Goal: Task Accomplishment & Management: Complete application form

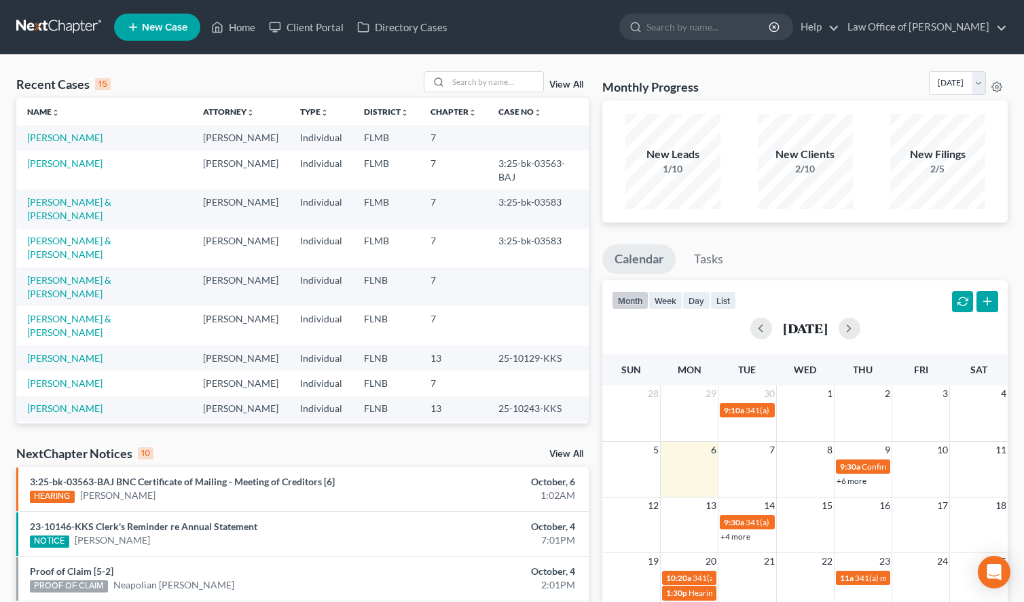
click at [1010, 144] on div "Monthly Progress Bankruptcy Bankruptcy [DATE] [DATE] [DATE] [DATE] [DATE] [DATE…" at bounding box center [804, 510] width 419 height 879
click at [75, 139] on link "[PERSON_NAME]" at bounding box center [64, 138] width 75 height 12
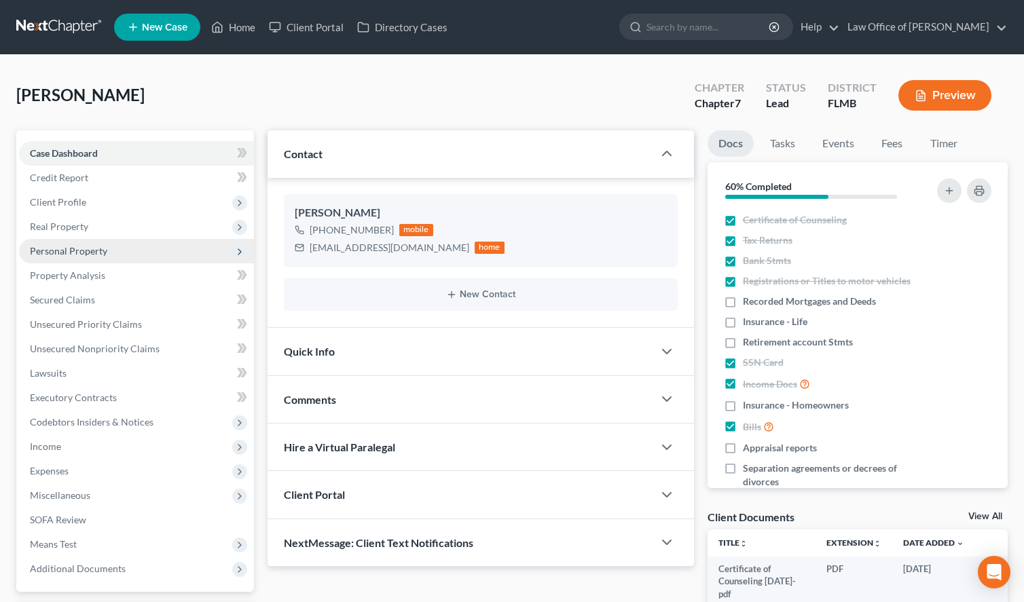
click at [75, 255] on span "Personal Property" at bounding box center [68, 251] width 77 height 12
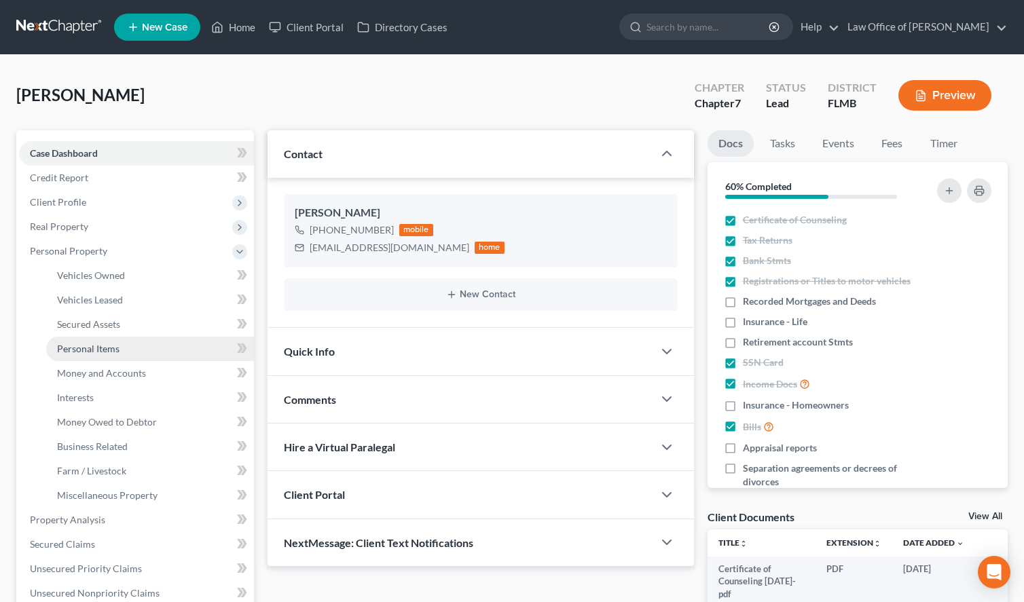
click at [151, 340] on link "Personal Items" at bounding box center [150, 349] width 208 height 24
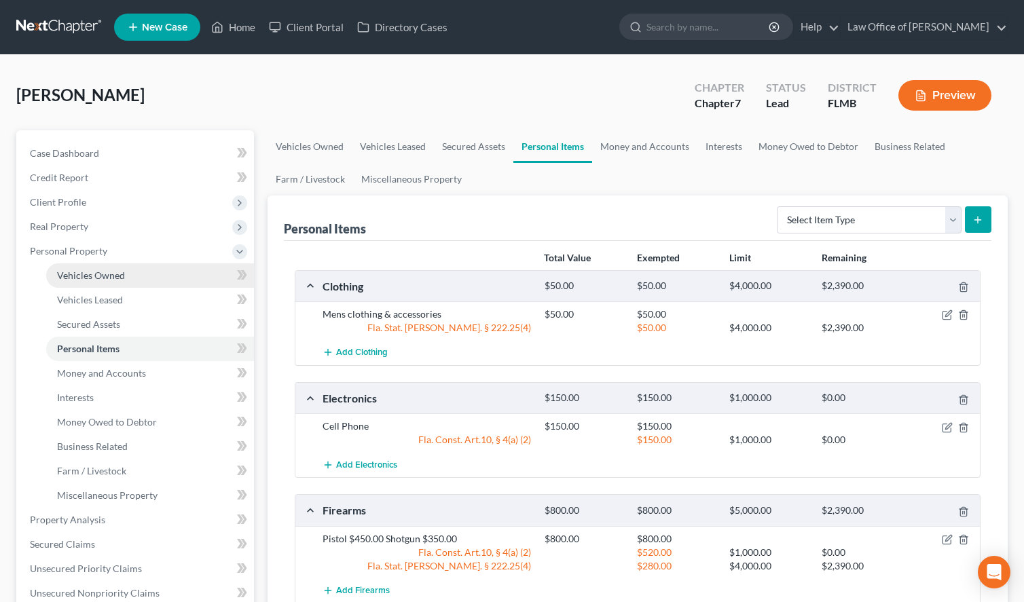
click at [53, 275] on link "Vehicles Owned" at bounding box center [150, 275] width 208 height 24
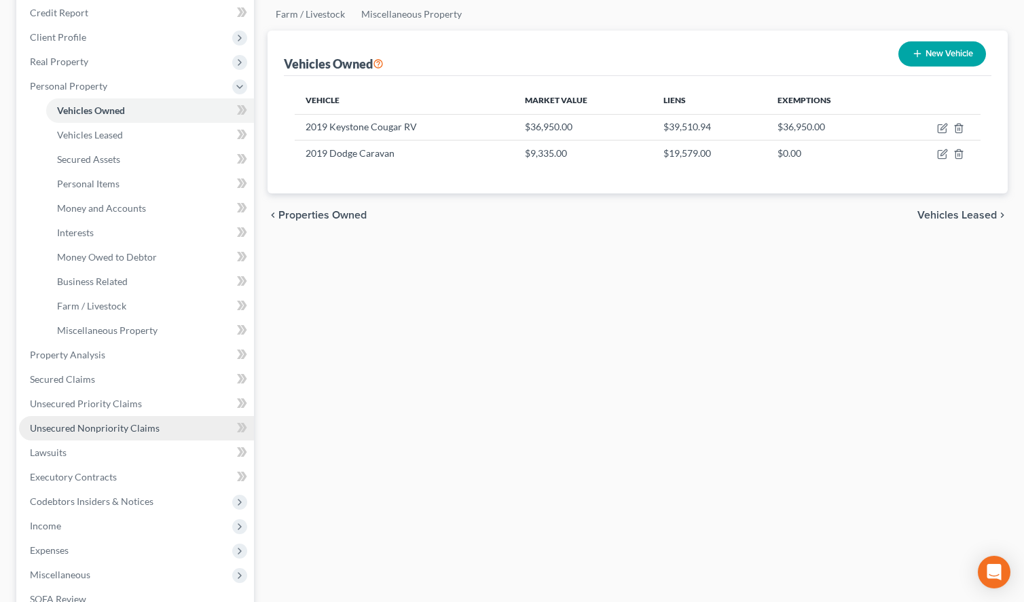
scroll to position [208, 0]
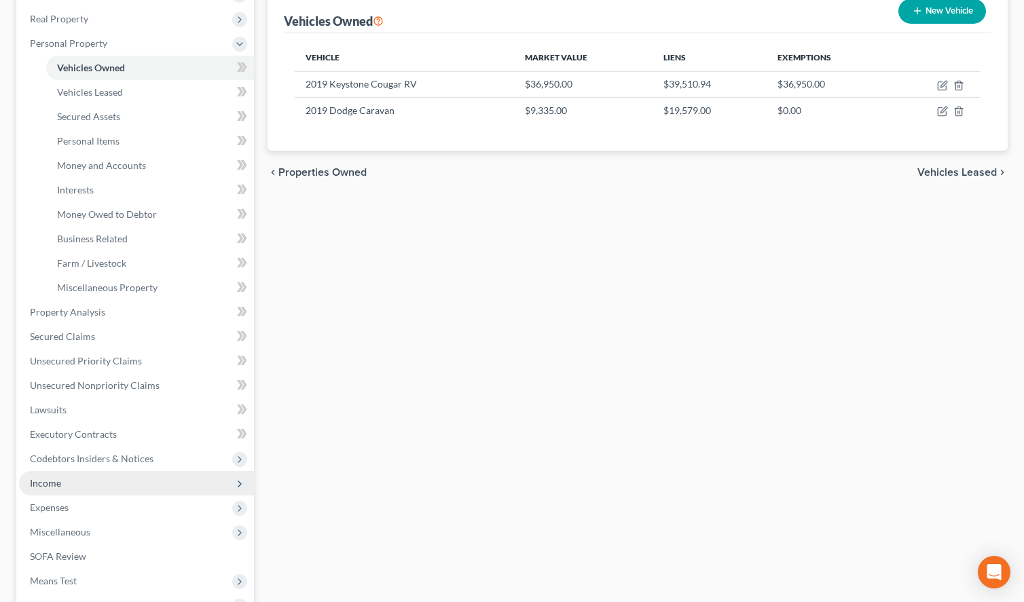
click at [110, 484] on span "Income" at bounding box center [136, 483] width 235 height 24
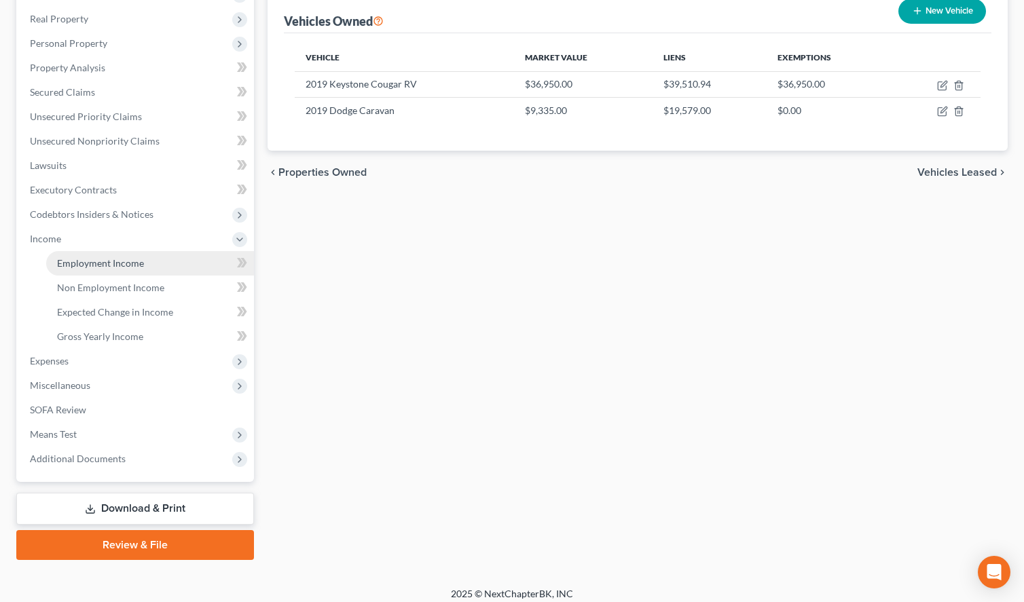
click at [96, 257] on link "Employment Income" at bounding box center [150, 263] width 208 height 24
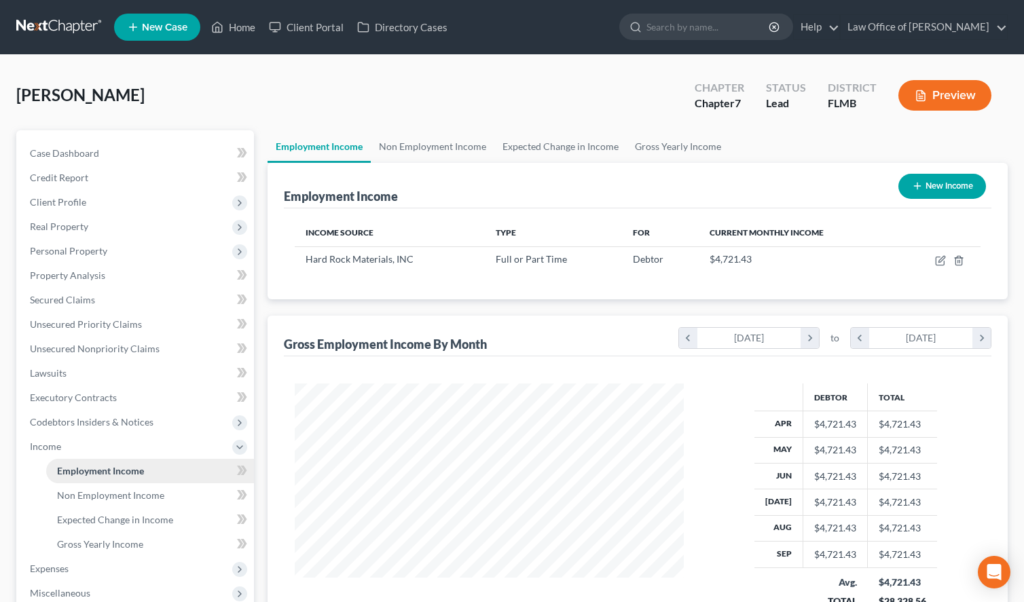
scroll to position [243, 416]
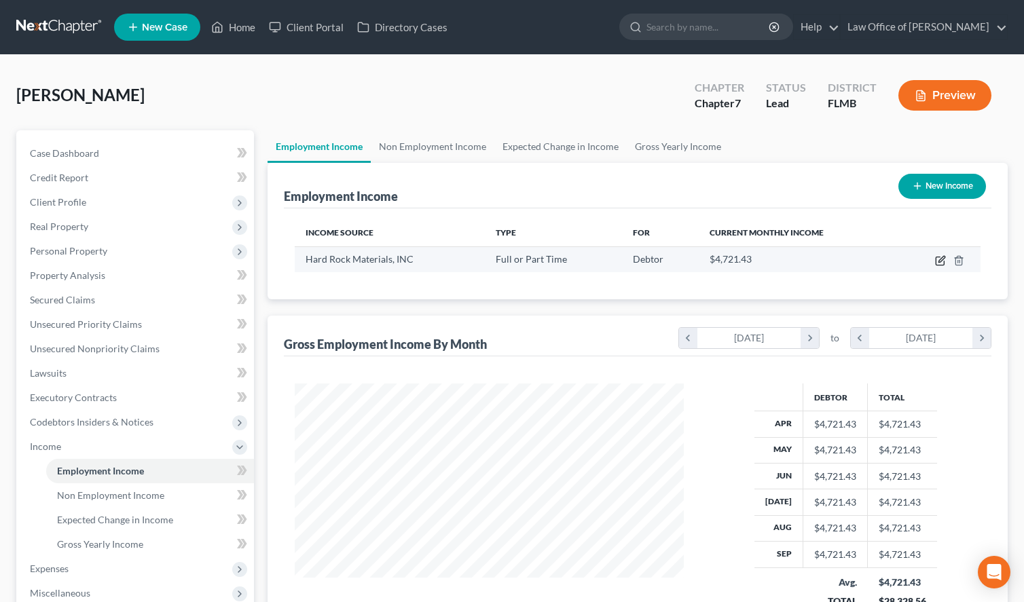
click at [941, 260] on icon "button" at bounding box center [940, 260] width 11 height 11
select select "0"
select select "9"
select select "3"
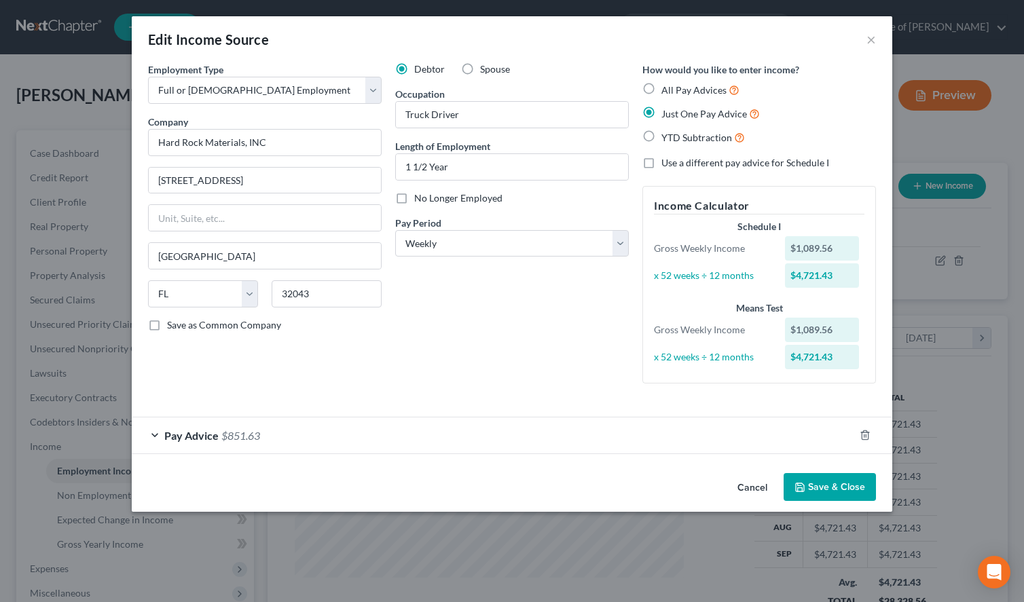
click at [807, 485] on button "Save & Close" at bounding box center [830, 487] width 92 height 29
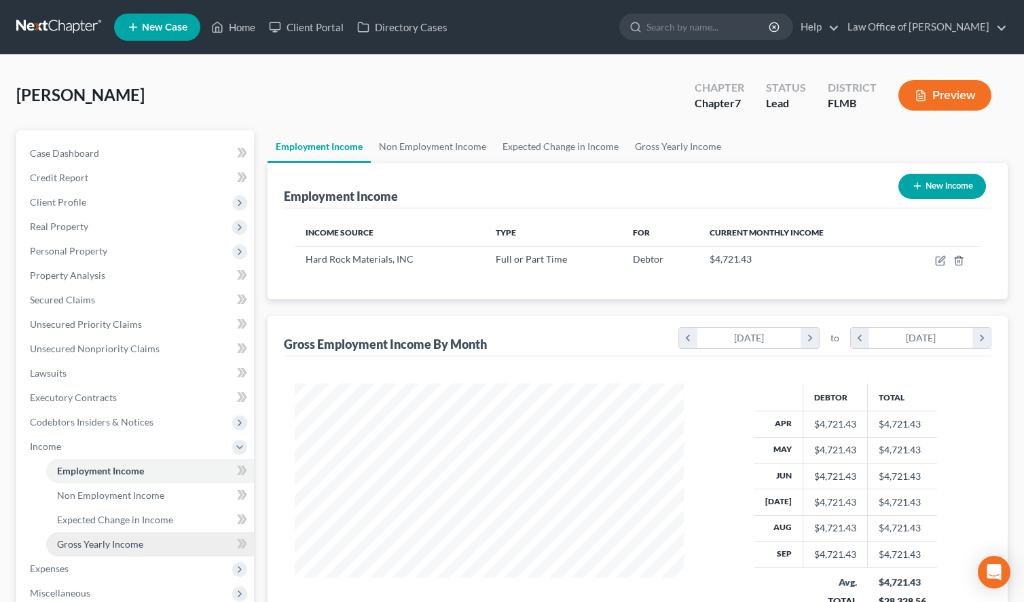
click at [133, 536] on link "Gross Yearly Income" at bounding box center [150, 544] width 208 height 24
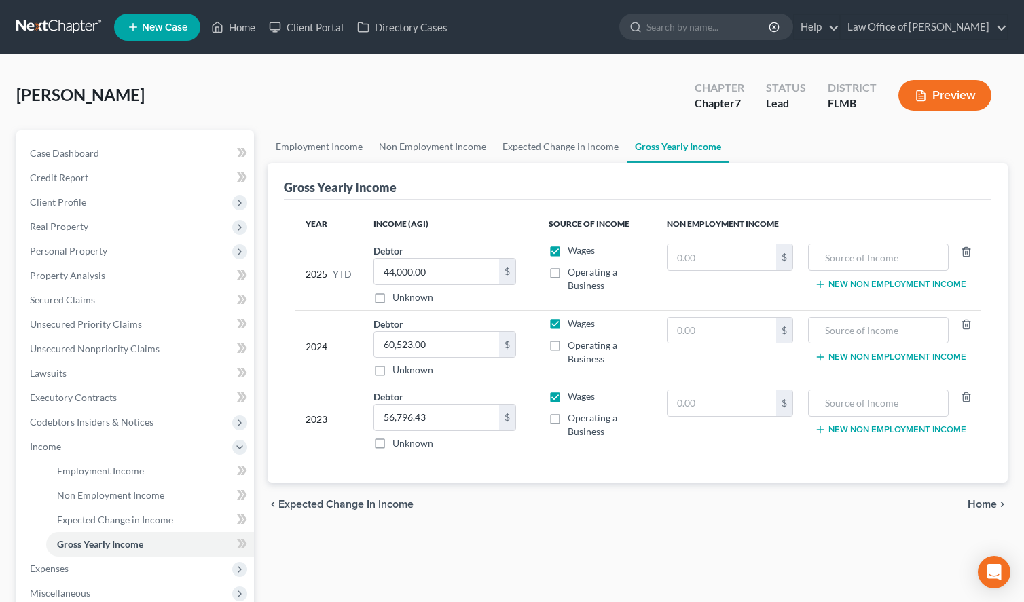
click at [659, 568] on div "Employment Income Non Employment Income Expected Change in Income Gross Yearly …" at bounding box center [638, 449] width 754 height 638
click at [35, 35] on link at bounding box center [59, 27] width 87 height 24
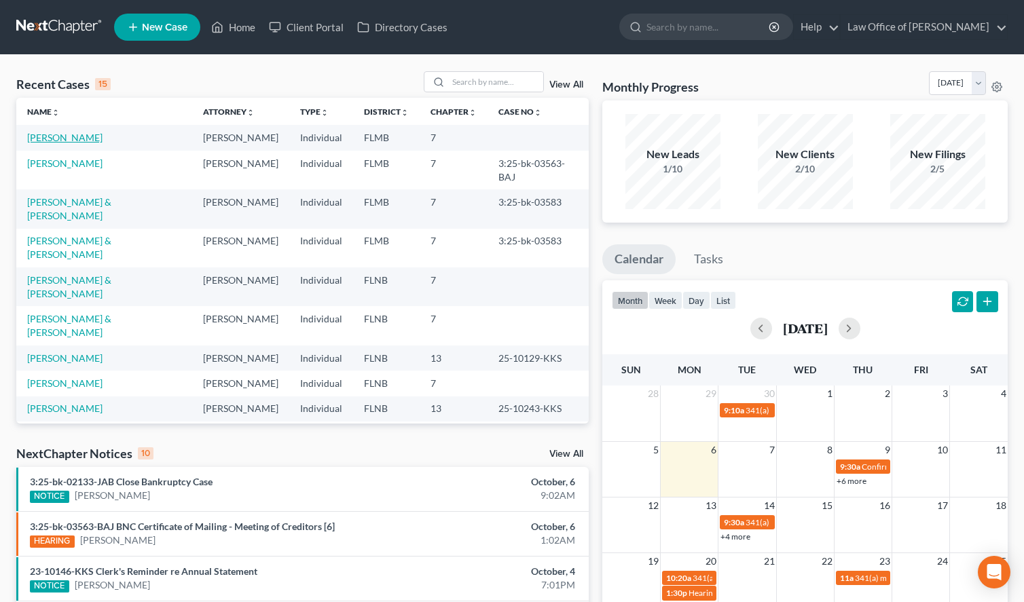
click at [74, 139] on link "[PERSON_NAME]" at bounding box center [64, 138] width 75 height 12
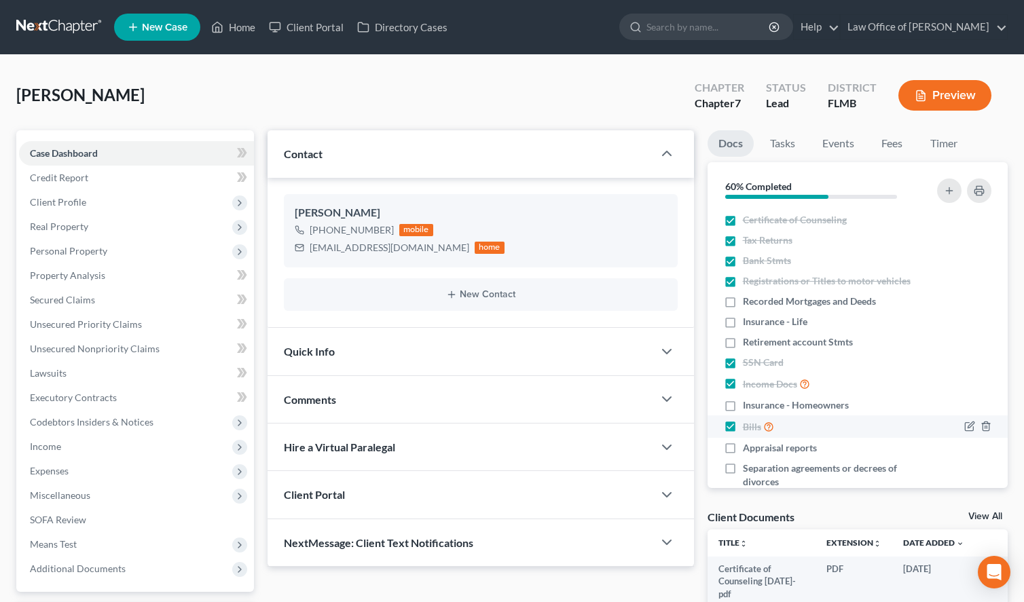
scroll to position [67, 0]
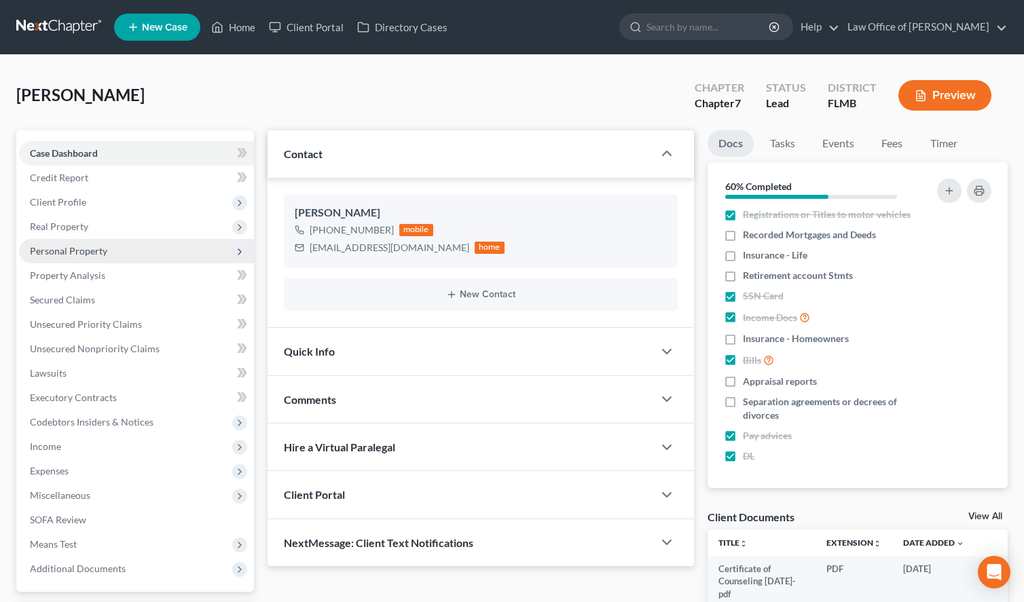
click at [90, 255] on span "Personal Property" at bounding box center [68, 251] width 77 height 12
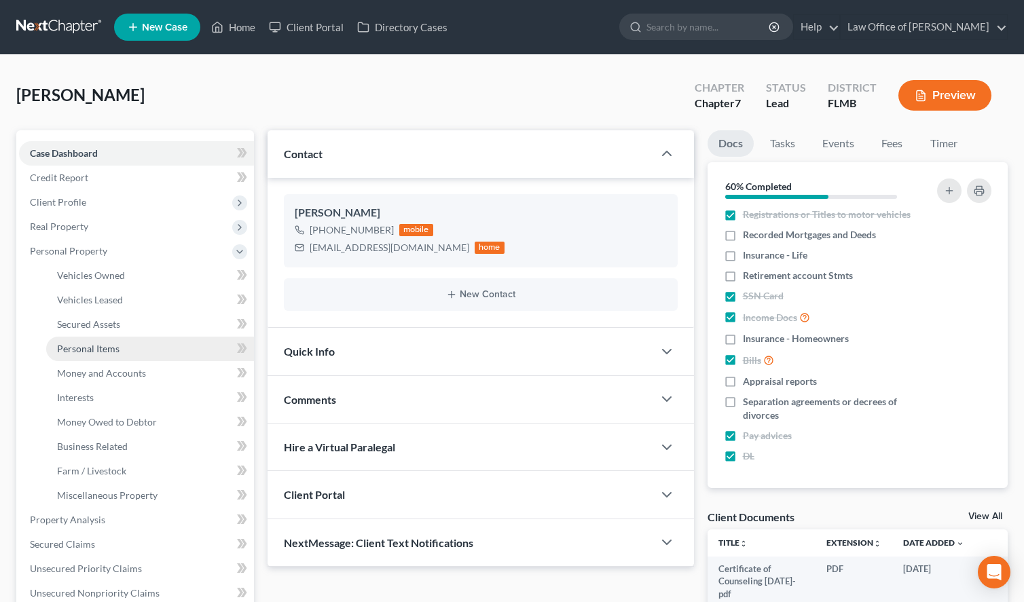
click at [156, 354] on link "Personal Items" at bounding box center [150, 349] width 208 height 24
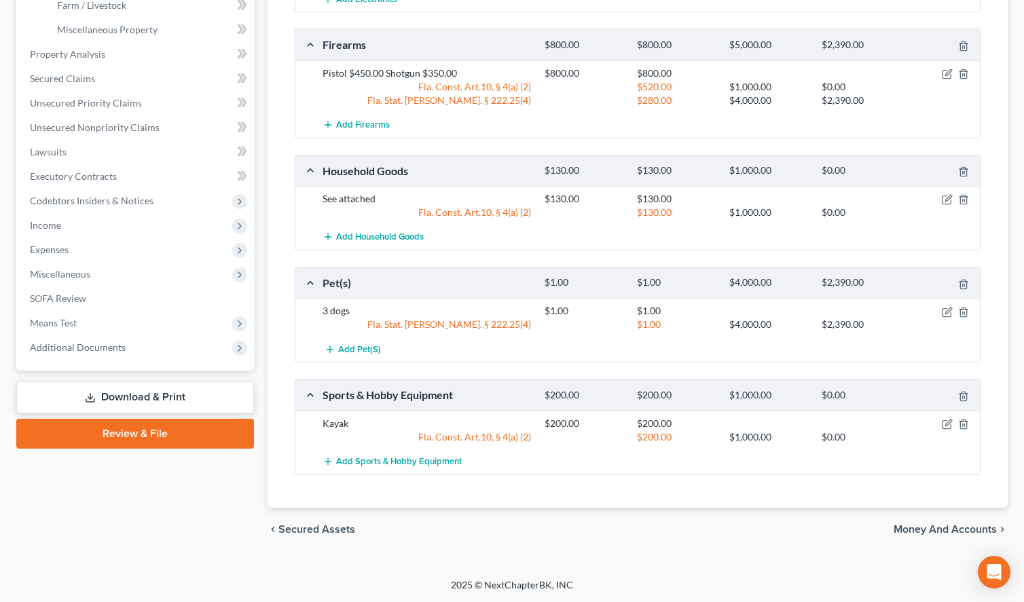
scroll to position [258, 0]
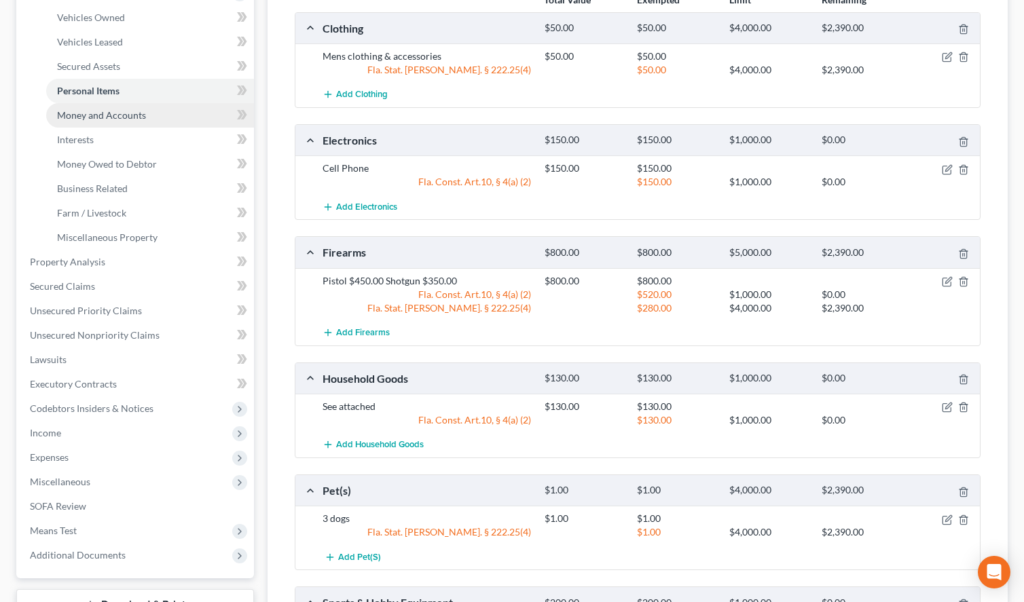
click at [141, 113] on span "Money and Accounts" at bounding box center [101, 115] width 89 height 12
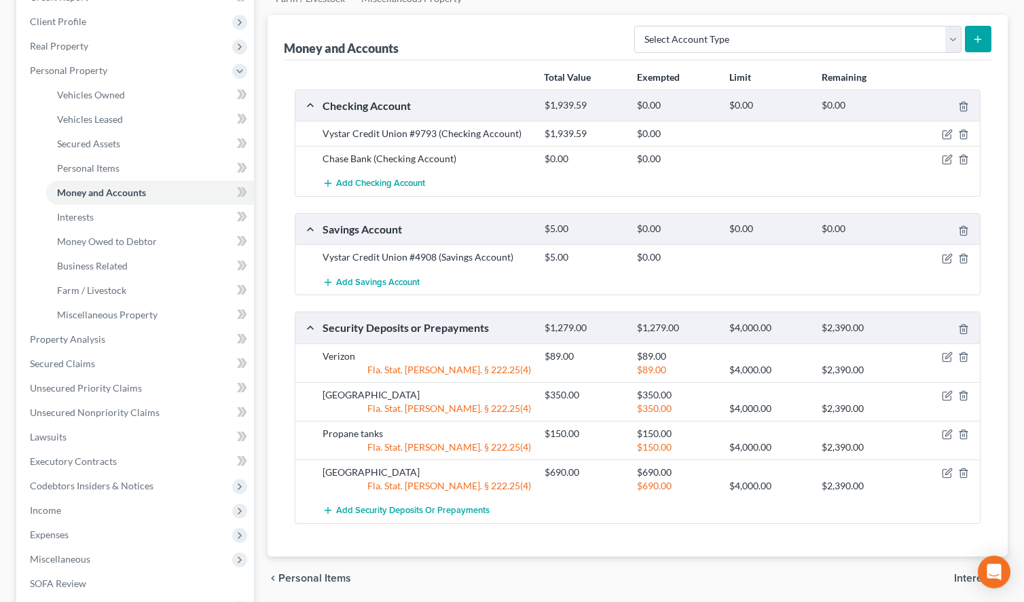
scroll to position [208, 0]
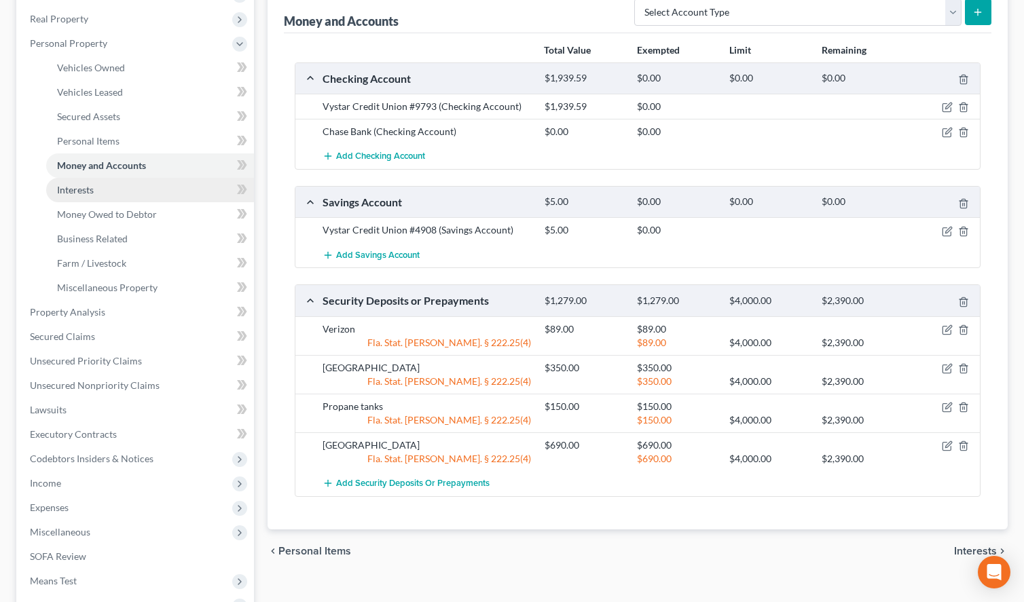
click at [199, 186] on link "Interests" at bounding box center [150, 190] width 208 height 24
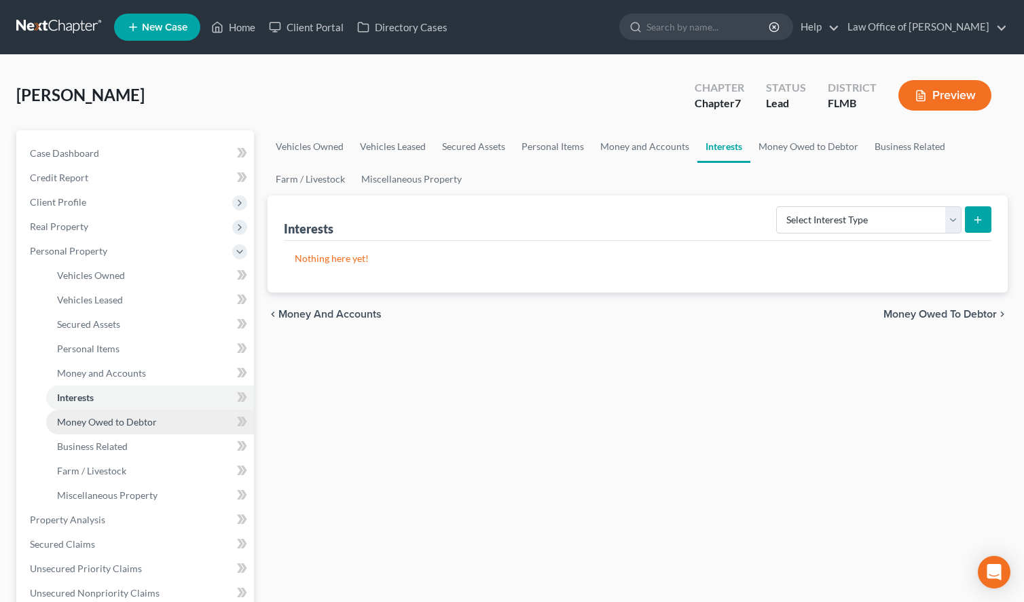
click at [156, 420] on link "Money Owed to Debtor" at bounding box center [150, 422] width 208 height 24
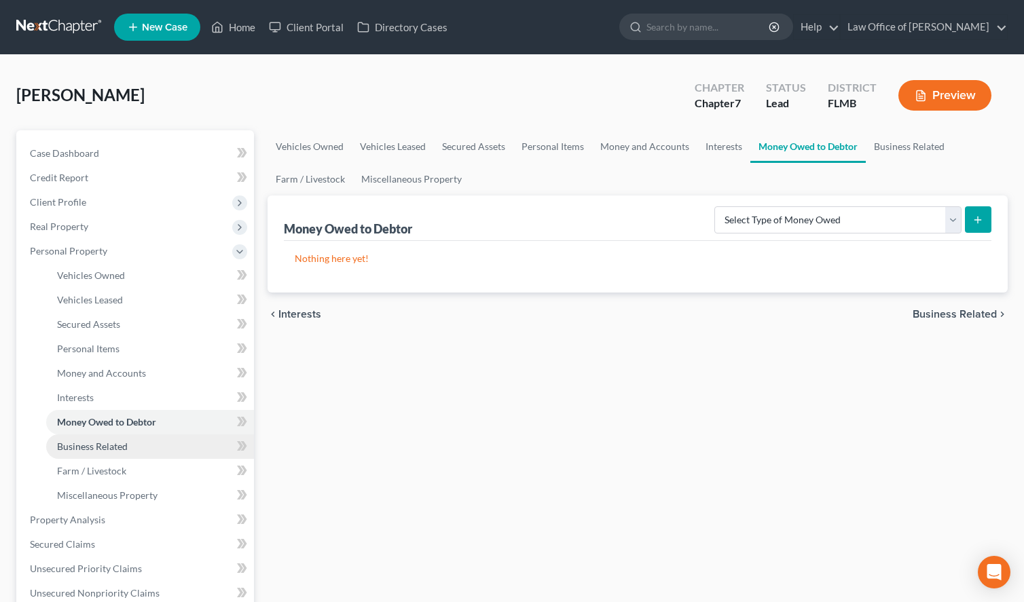
click at [156, 437] on link "Business Related" at bounding box center [150, 447] width 208 height 24
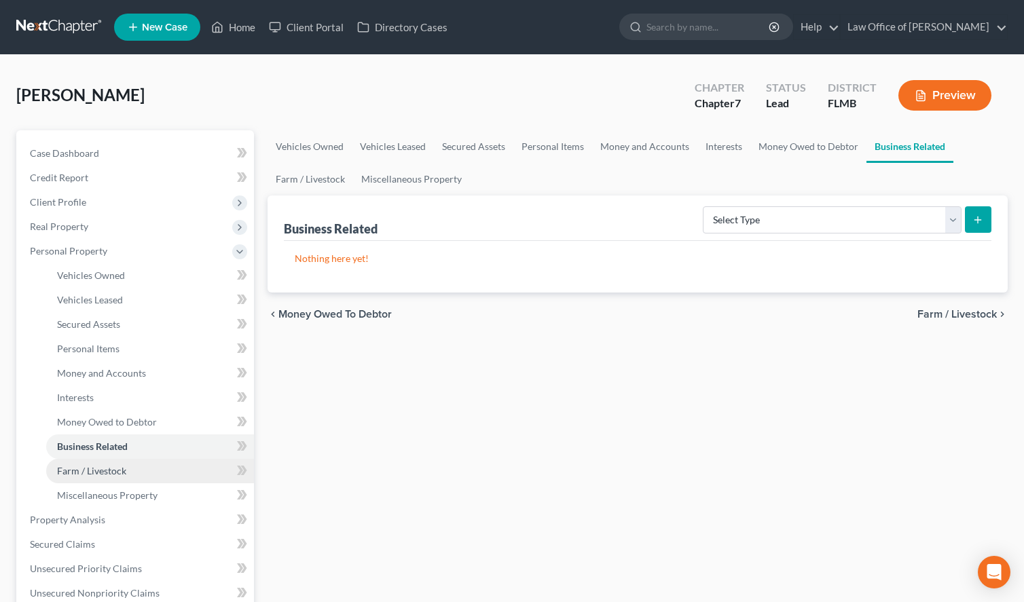
click at [162, 466] on link "Farm / Livestock" at bounding box center [150, 471] width 208 height 24
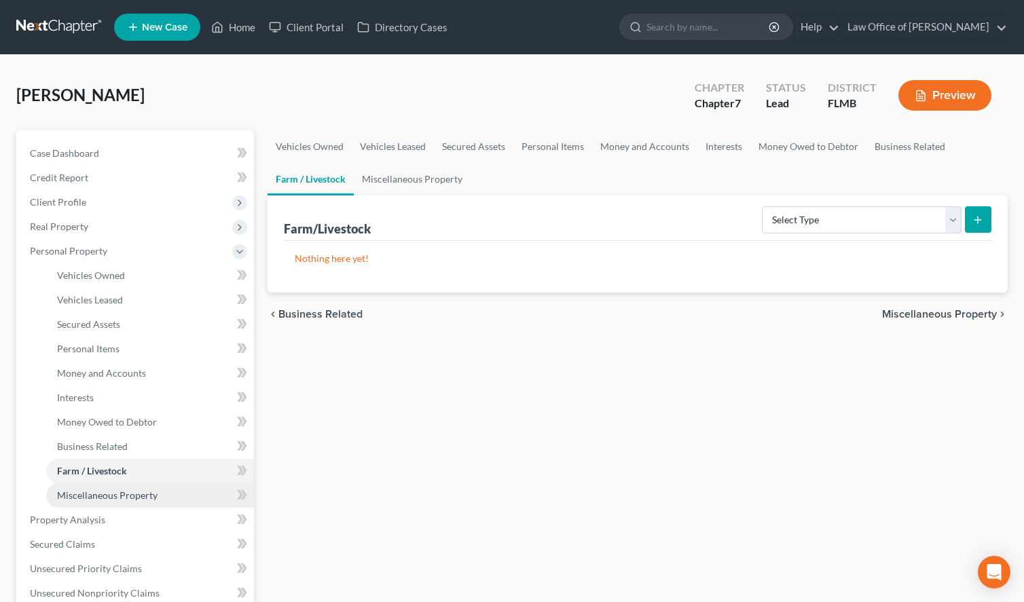
click at [162, 502] on link "Miscellaneous Property" at bounding box center [150, 495] width 208 height 24
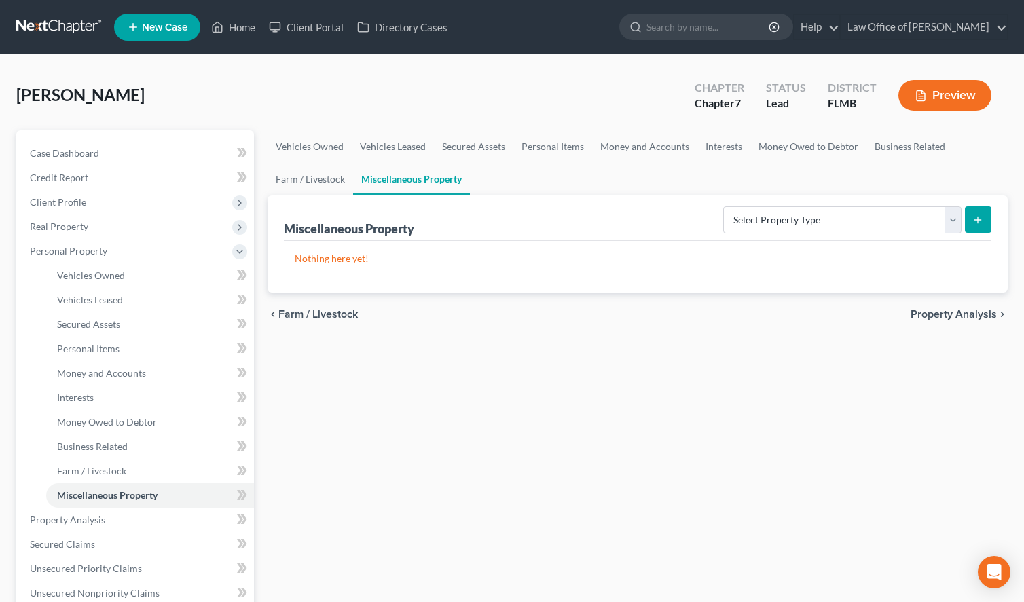
click at [644, 116] on div "Murphy, Emmitt Upgraded Chapter Chapter 7 Status Lead District FLMB Preview" at bounding box center [511, 100] width 991 height 59
click at [109, 207] on span "Client Profile" at bounding box center [136, 202] width 235 height 24
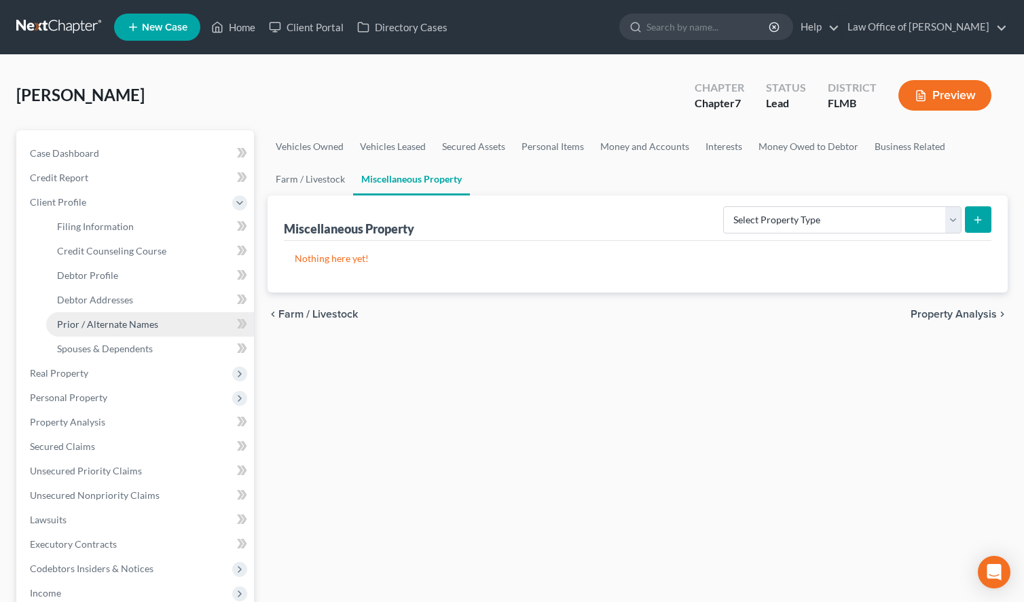
click at [107, 324] on span "Prior / Alternate Names" at bounding box center [107, 324] width 101 height 12
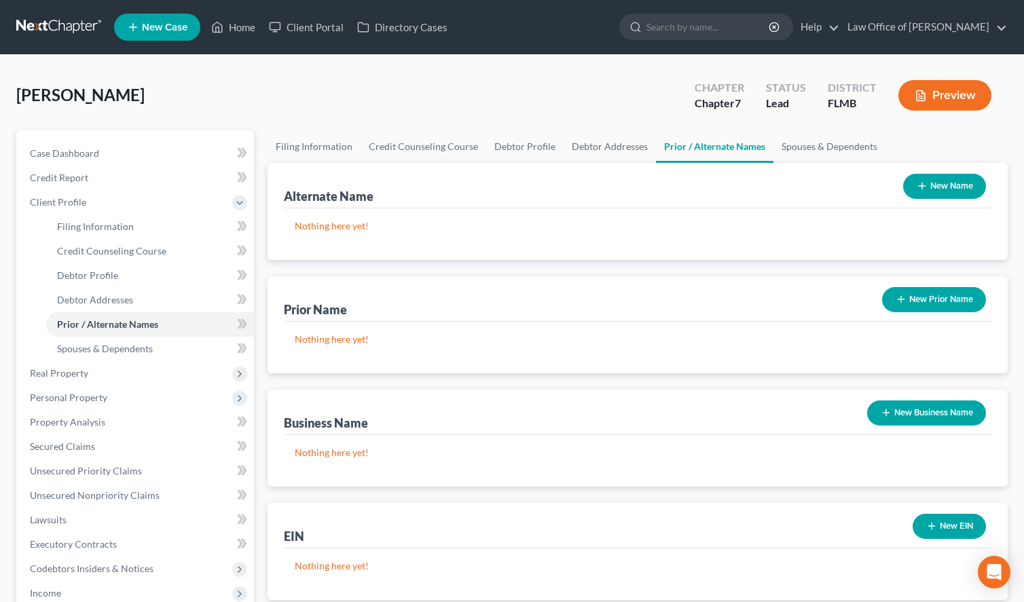
click at [881, 416] on icon "button" at bounding box center [886, 412] width 11 height 11
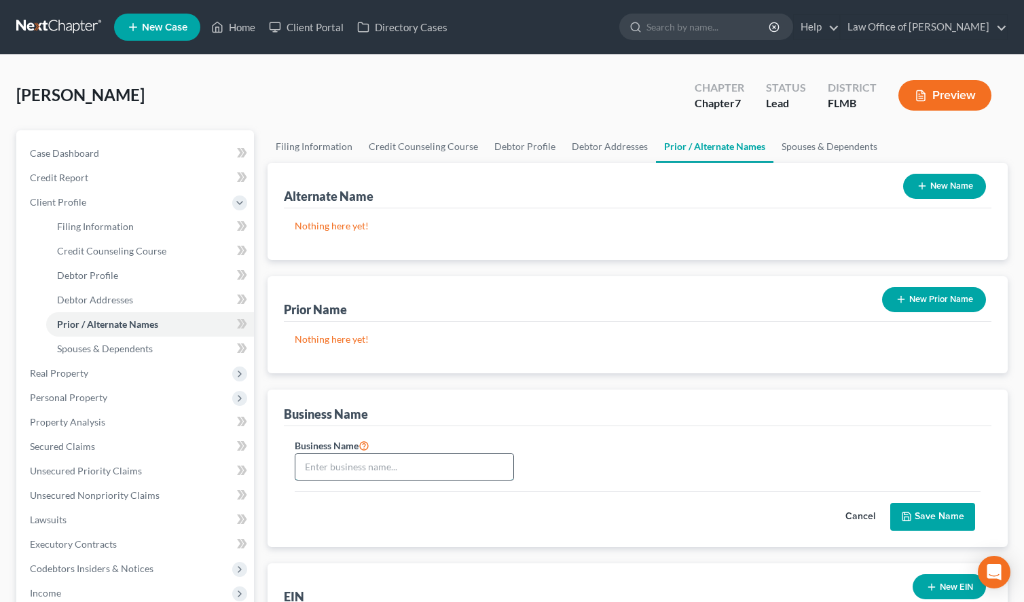
click at [318, 475] on input "text" at bounding box center [404, 467] width 218 height 26
paste input "Murphy Express LLC"
type input "Murphy Express LLC"
click at [940, 515] on button "Save Name" at bounding box center [932, 517] width 85 height 29
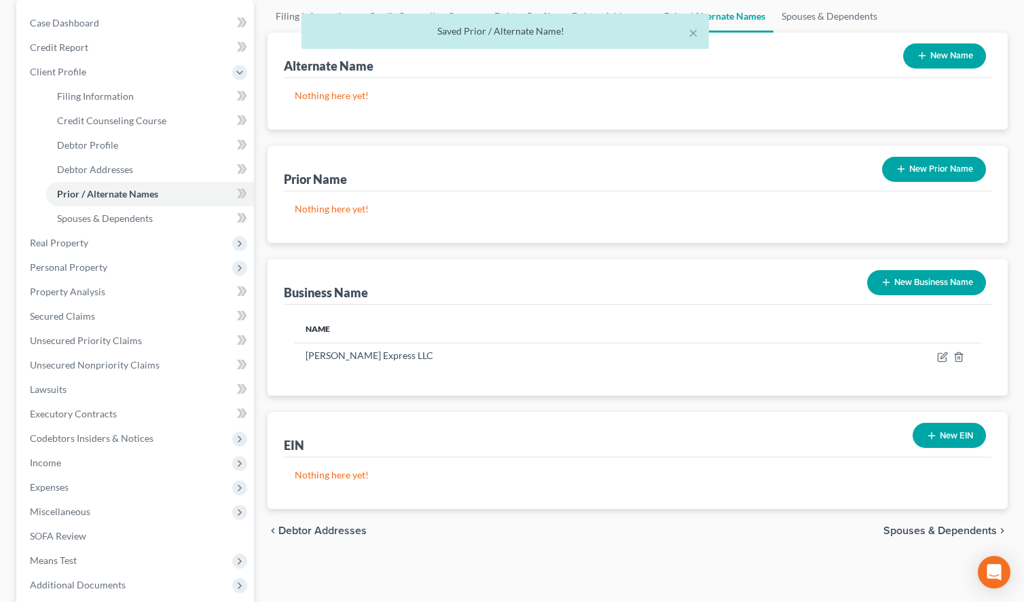
scroll to position [139, 0]
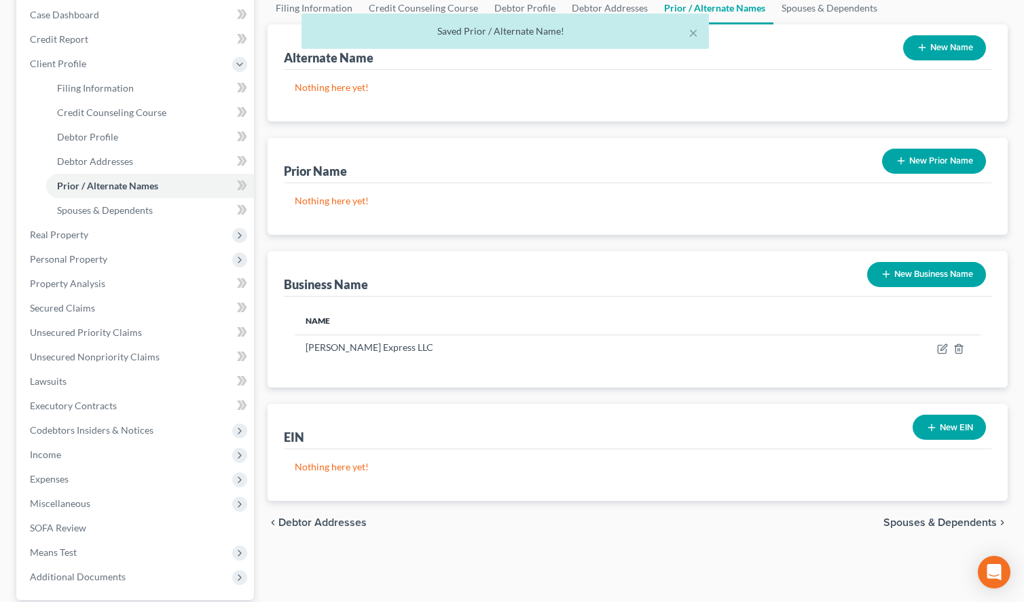
click at [944, 437] on button "New EIN" at bounding box center [949, 427] width 73 height 25
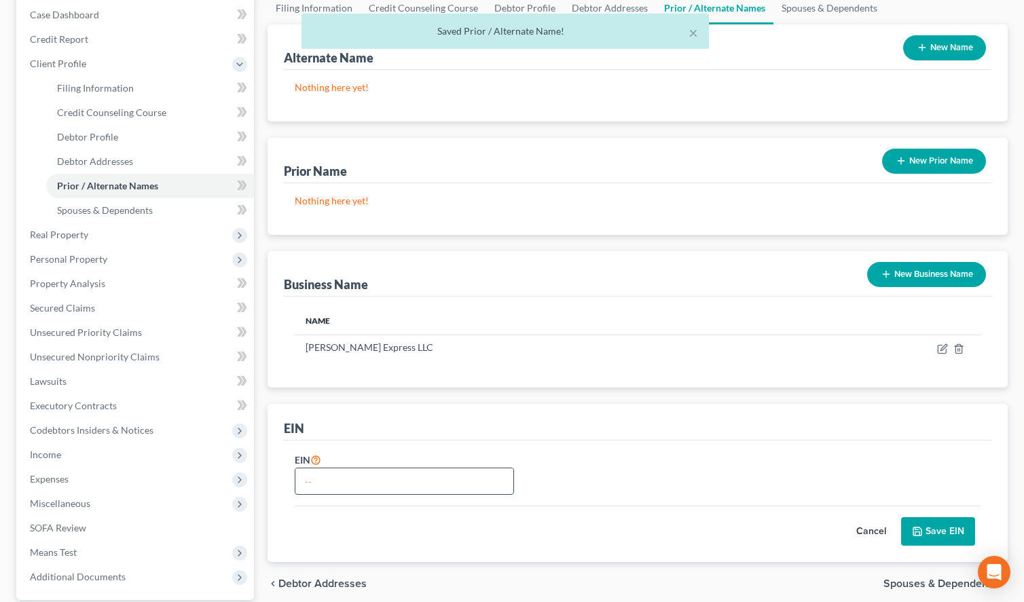
click at [316, 468] on input "text" at bounding box center [404, 481] width 218 height 26
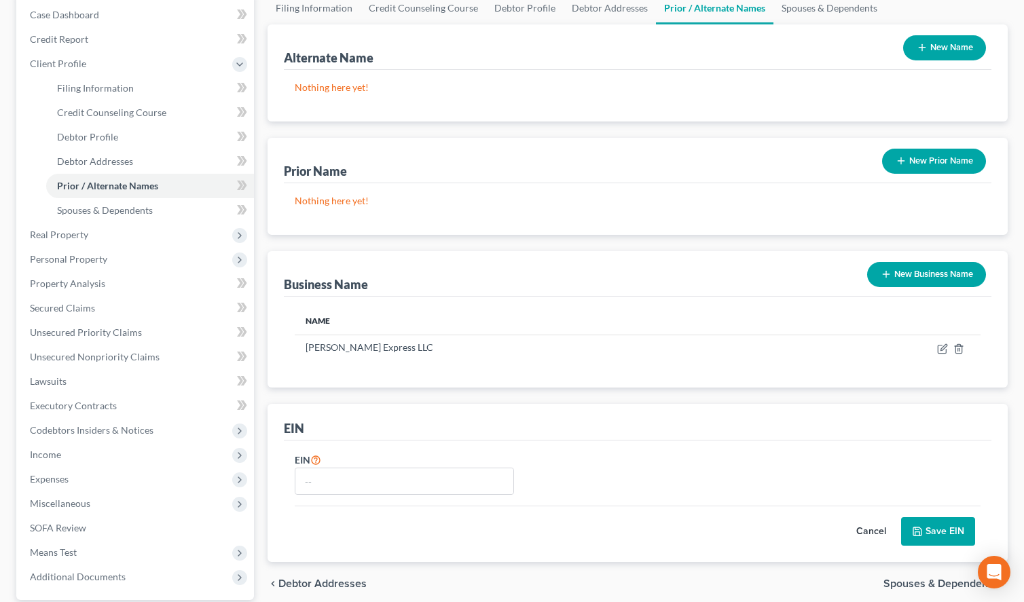
click at [668, 459] on div "EIN" at bounding box center [637, 479] width 699 height 54
click at [396, 479] on input "text" at bounding box center [404, 481] width 218 height 26
paste input "83-3676349"
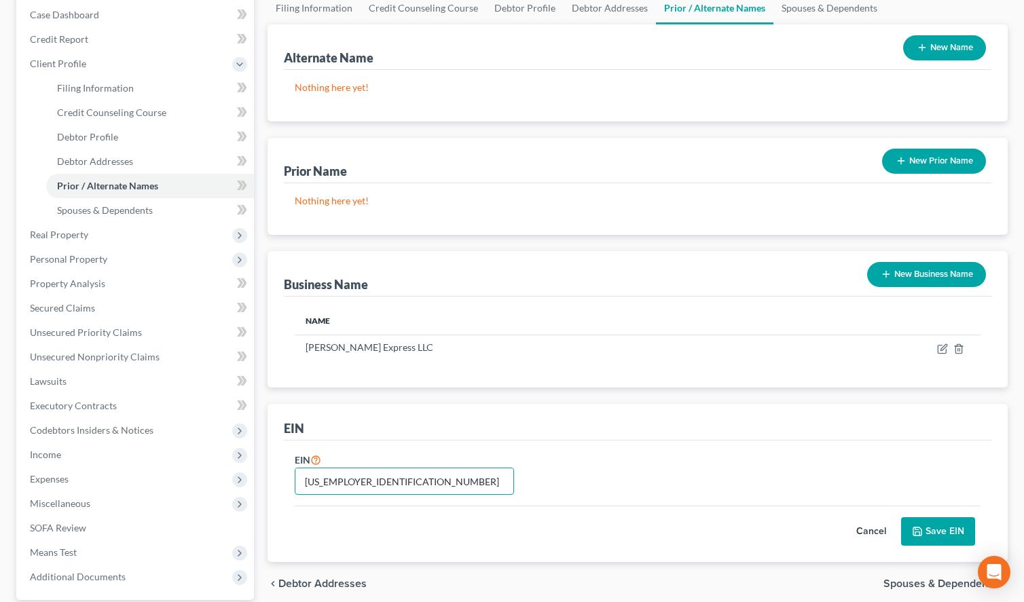
type input "83-3676349"
click at [951, 525] on button "Save EIN" at bounding box center [938, 531] width 74 height 29
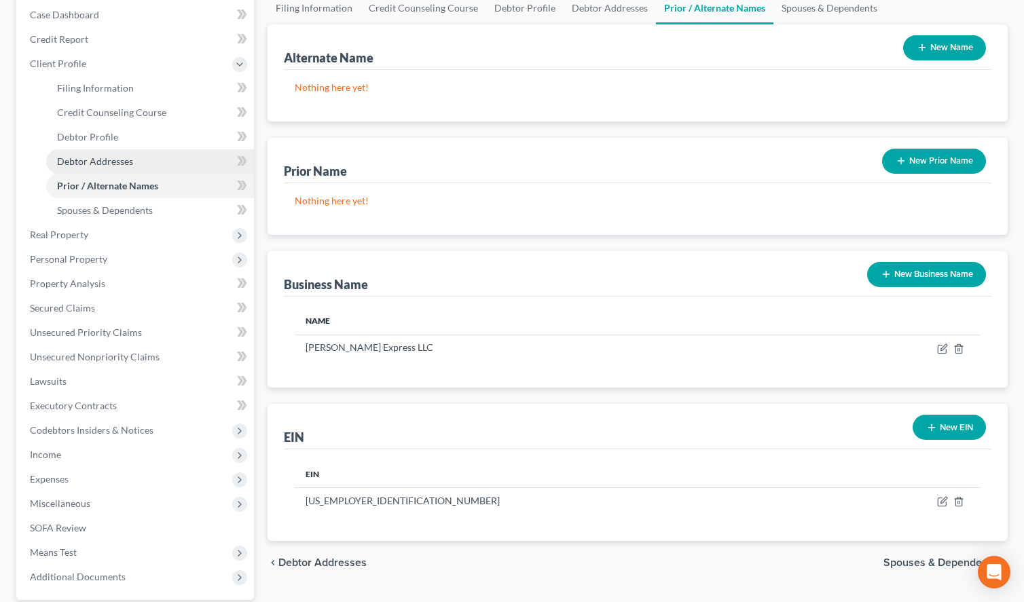
click at [109, 160] on span "Debtor Addresses" at bounding box center [95, 161] width 76 height 12
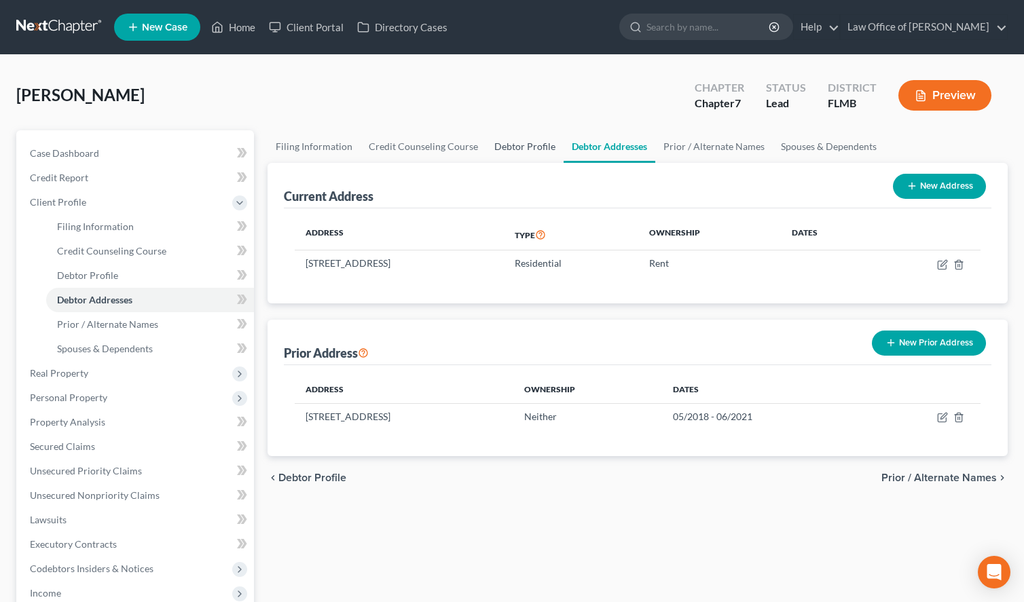
click at [524, 143] on link "Debtor Profile" at bounding box center [524, 146] width 77 height 33
select select "0"
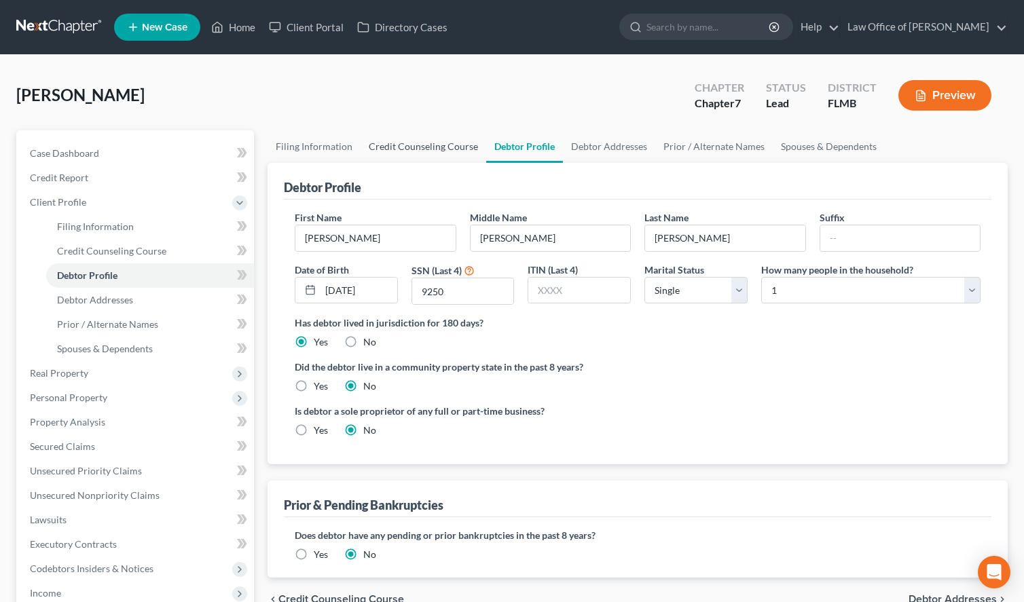
click at [445, 151] on link "Credit Counseling Course" at bounding box center [424, 146] width 126 height 33
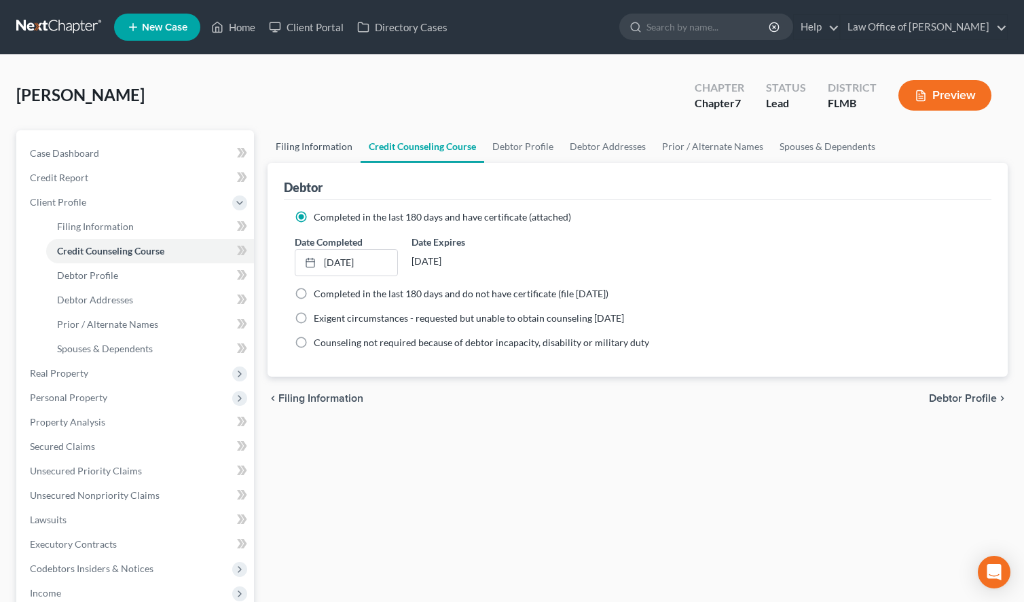
click at [342, 143] on link "Filing Information" at bounding box center [314, 146] width 93 height 33
select select "1"
select select "0"
select select "9"
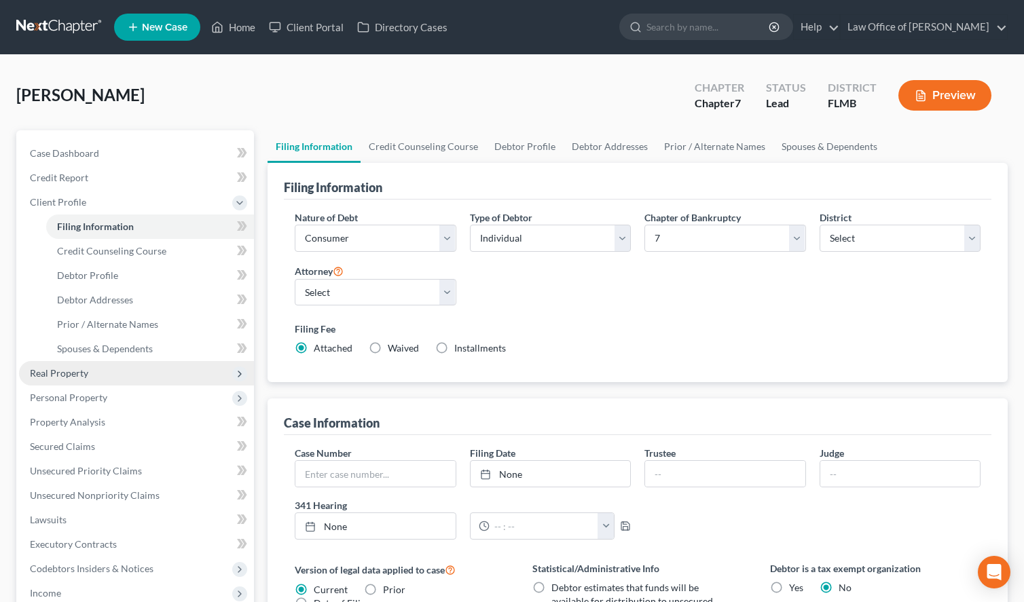
click at [111, 367] on span "Real Property" at bounding box center [136, 373] width 235 height 24
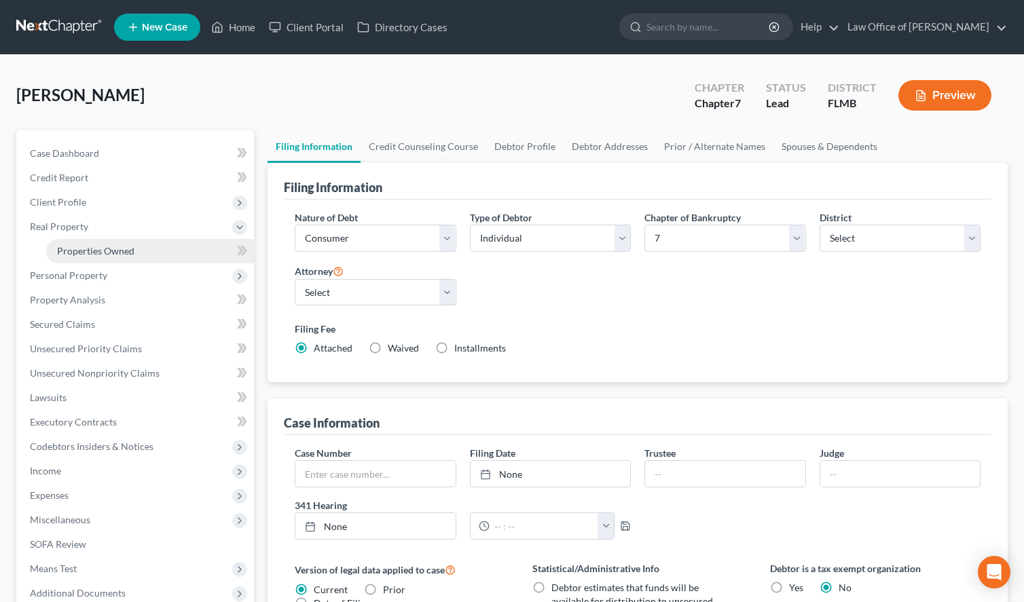
click at [121, 255] on span "Properties Owned" at bounding box center [95, 251] width 77 height 12
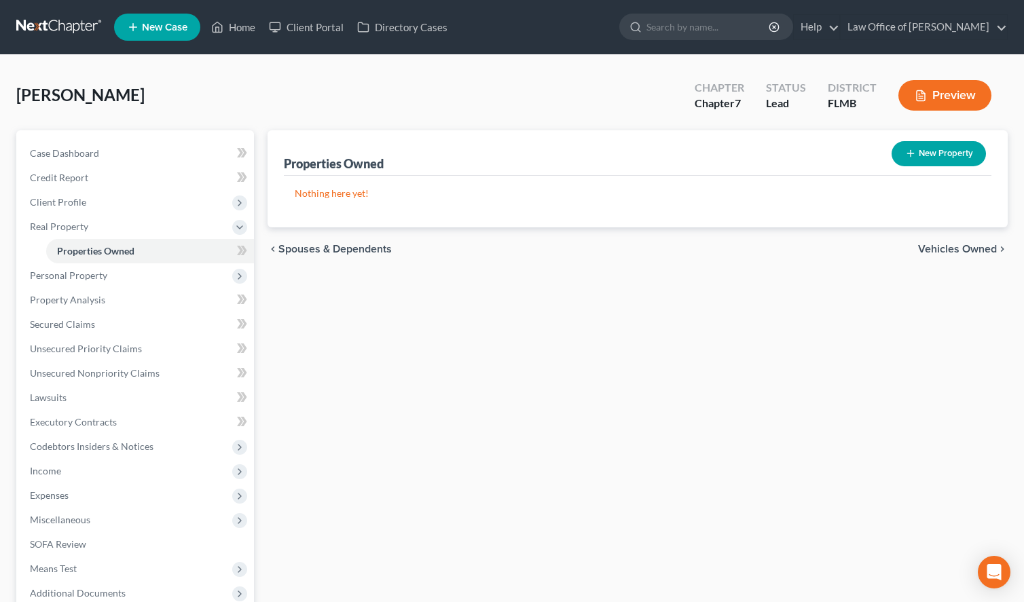
click at [731, 150] on div "Properties Owned New Property" at bounding box center [637, 152] width 707 height 45
click at [107, 208] on span "Client Profile" at bounding box center [136, 202] width 235 height 24
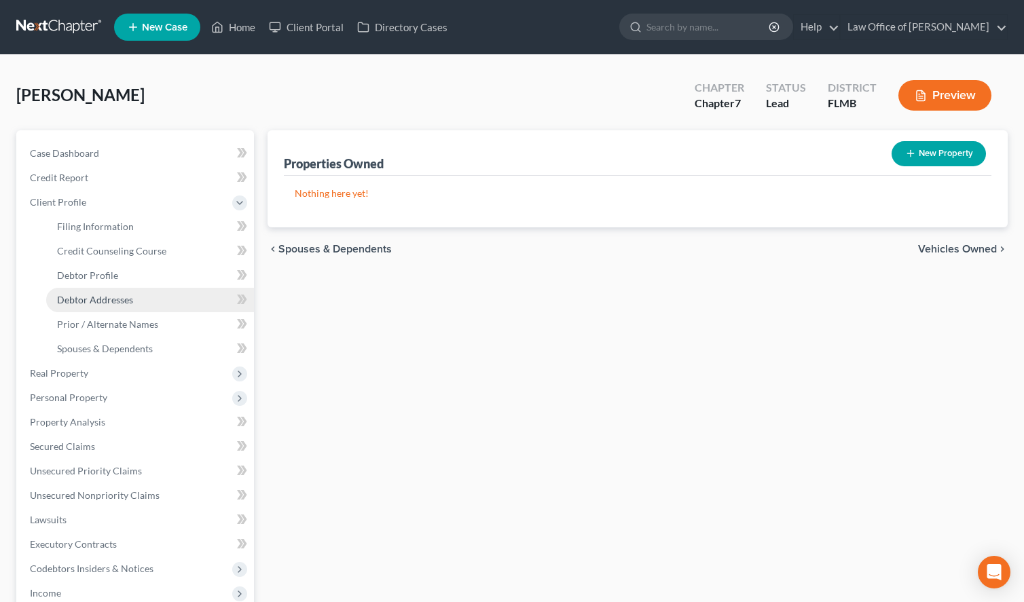
click at [154, 308] on link "Debtor Addresses" at bounding box center [150, 300] width 208 height 24
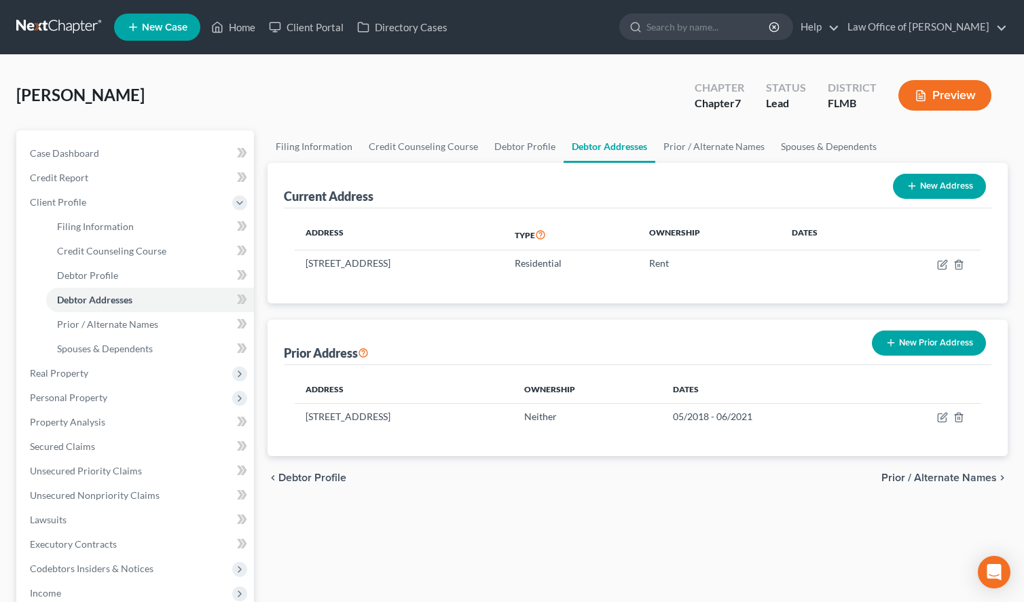
click at [739, 464] on div "chevron_left Debtor Profile Prior / Alternate Names chevron_right" at bounding box center [638, 477] width 740 height 43
click at [132, 393] on span "Personal Property" at bounding box center [136, 398] width 235 height 24
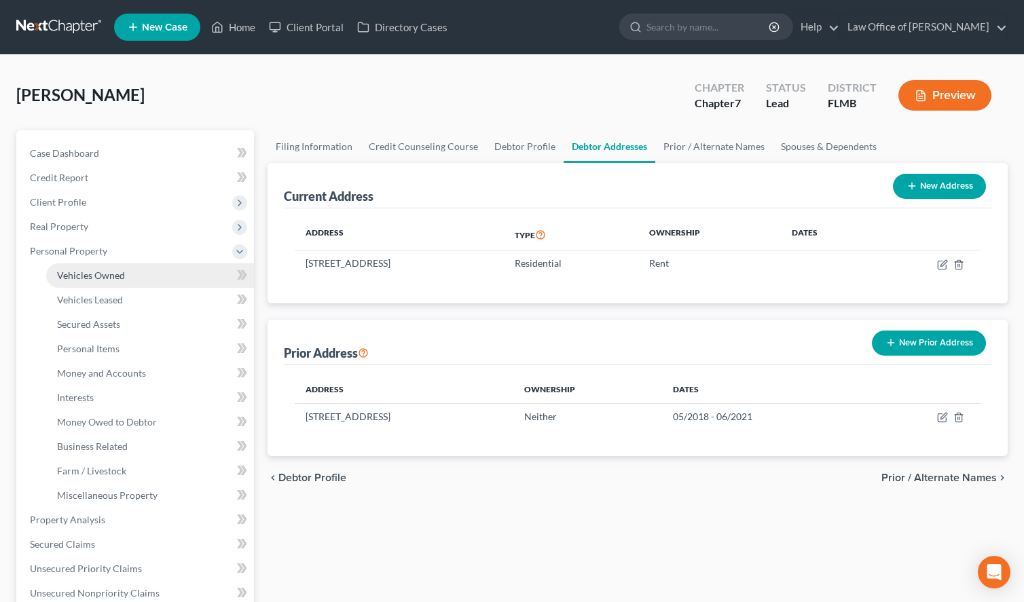
click at [132, 278] on link "Vehicles Owned" at bounding box center [150, 275] width 208 height 24
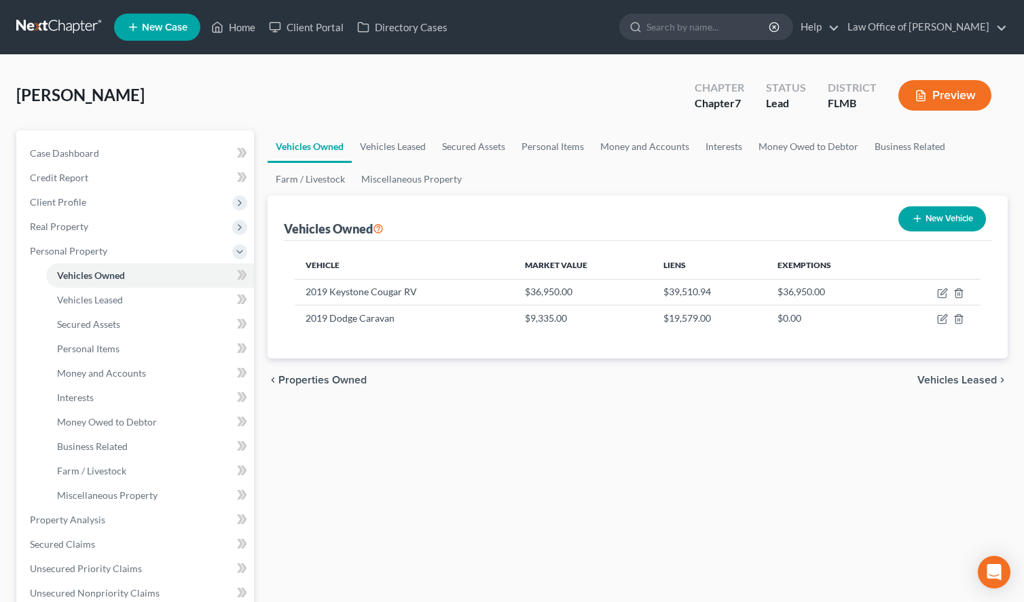
click at [62, 26] on link at bounding box center [59, 27] width 87 height 24
